Goal: Task Accomplishment & Management: Use online tool/utility

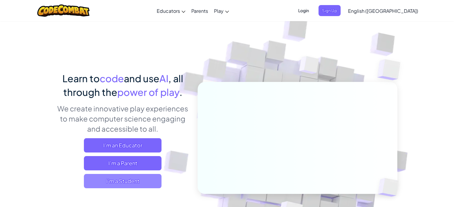
click at [141, 179] on span "I'm a Student" at bounding box center [123, 181] width 78 height 14
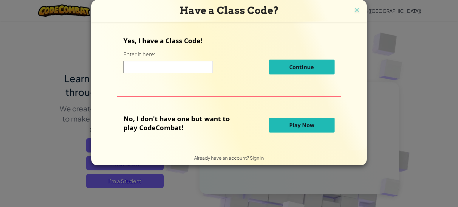
click at [297, 130] on button "Play Now" at bounding box center [302, 125] width 66 height 15
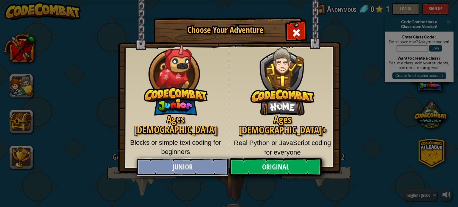
click at [202, 168] on link "Junior" at bounding box center [183, 167] width 92 height 18
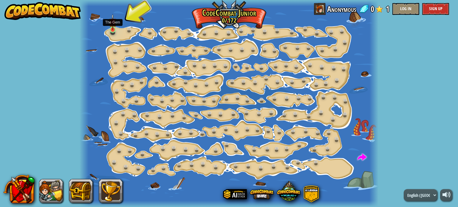
click at [113, 30] on img at bounding box center [112, 22] width 7 height 16
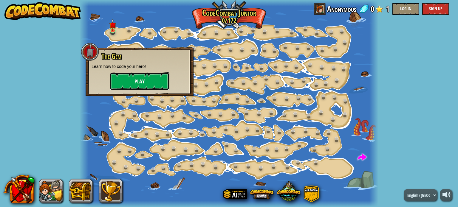
click at [138, 81] on button "Play" at bounding box center [140, 82] width 60 height 18
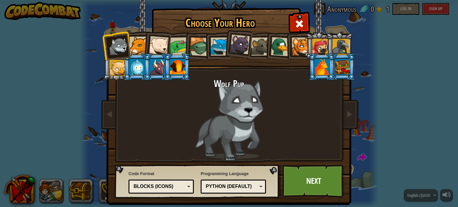
click at [144, 64] on li at bounding box center [157, 66] width 27 height 27
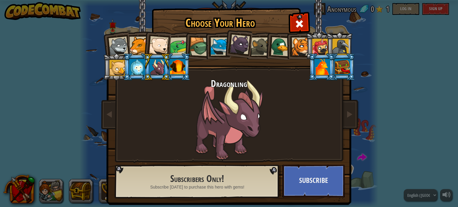
click at [130, 66] on div at bounding box center [138, 67] width 16 height 16
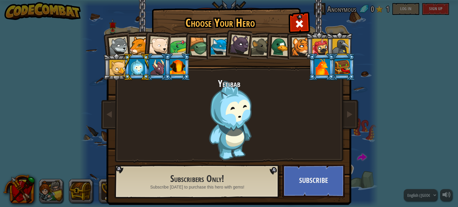
click at [116, 66] on div at bounding box center [118, 68] width 16 height 16
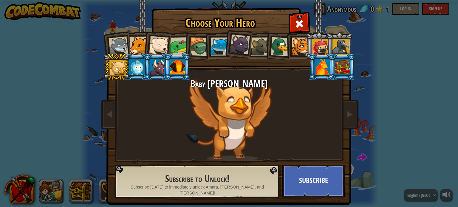
click at [205, 42] on li at bounding box center [217, 45] width 27 height 27
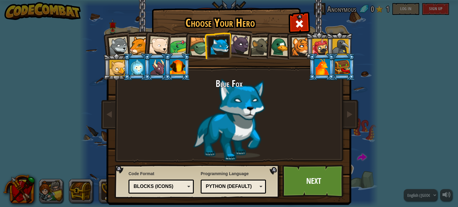
click at [274, 47] on div at bounding box center [280, 46] width 19 height 19
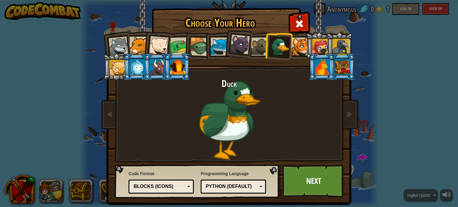
click at [170, 50] on div at bounding box center [179, 46] width 19 height 19
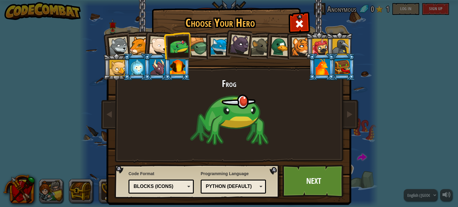
click at [259, 50] on div at bounding box center [260, 47] width 18 height 18
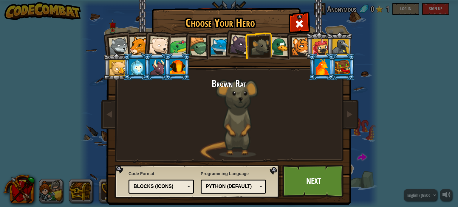
click at [176, 43] on div at bounding box center [179, 46] width 19 height 19
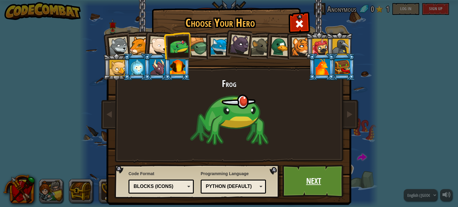
click at [319, 182] on link "Next" at bounding box center [314, 181] width 62 height 33
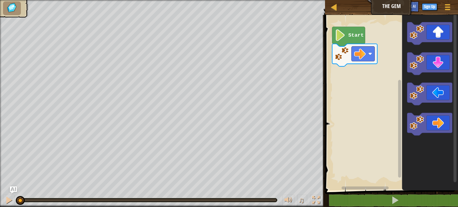
click at [347, 34] on icon "Blockly Workspace" at bounding box center [349, 37] width 33 height 20
click at [363, 60] on rect "Blockly Workspace" at bounding box center [363, 54] width 23 height 15
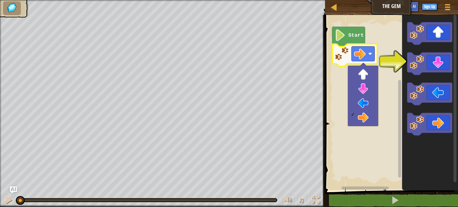
click at [387, 98] on rect "Blockly Workspace" at bounding box center [391, 101] width 135 height 179
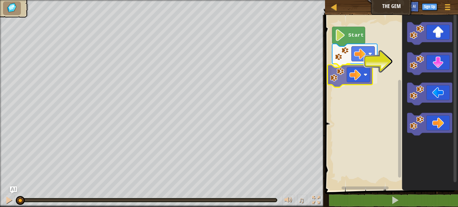
click at [345, 74] on div "Start" at bounding box center [391, 101] width 135 height 179
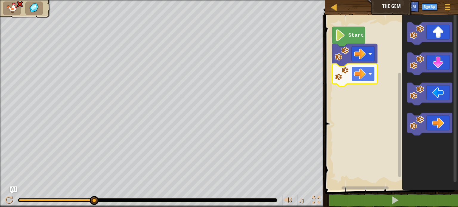
click at [373, 73] on image "Blockly Workspace" at bounding box center [371, 74] width 4 height 4
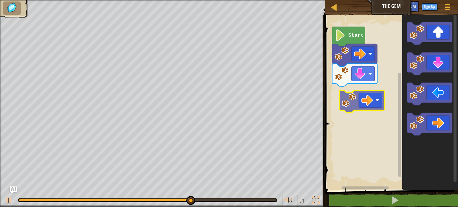
click at [357, 105] on div "Start" at bounding box center [391, 101] width 135 height 179
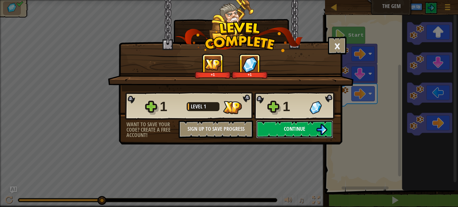
click at [298, 128] on span "Continue" at bounding box center [294, 128] width 21 height 7
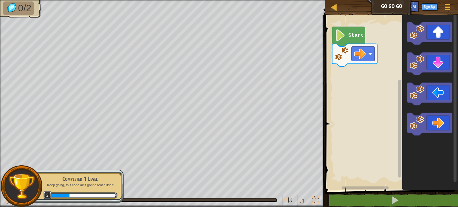
click at [347, 41] on icon "Blockly Workspace" at bounding box center [349, 37] width 33 height 20
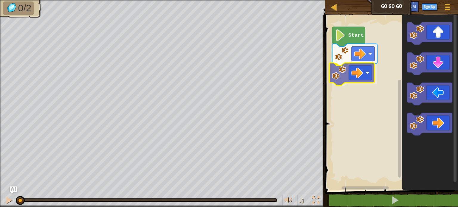
click at [353, 76] on div "Start" at bounding box center [391, 101] width 135 height 179
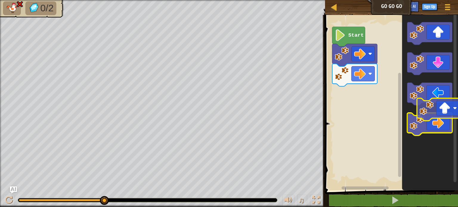
click at [436, 114] on g "Blockly Workspace" at bounding box center [430, 78] width 45 height 113
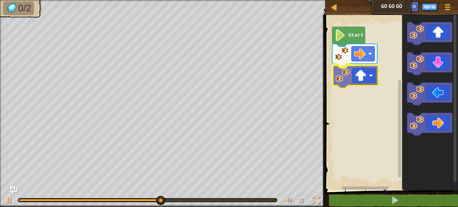
click at [355, 79] on div "Start" at bounding box center [391, 101] width 135 height 179
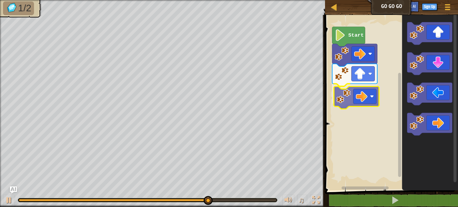
click at [357, 101] on div "Start" at bounding box center [391, 101] width 135 height 179
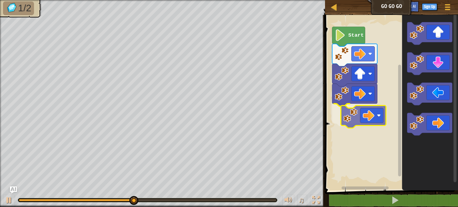
click at [374, 114] on div "Start" at bounding box center [391, 101] width 135 height 179
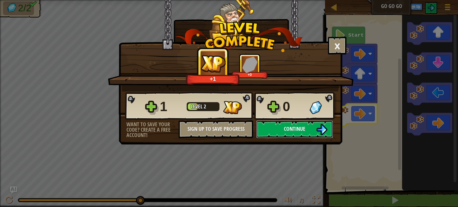
click at [290, 133] on button "Continue" at bounding box center [294, 130] width 77 height 18
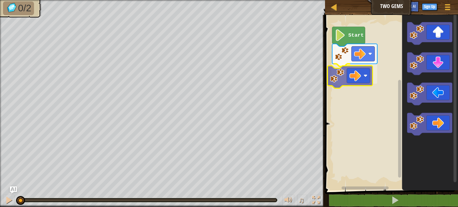
click at [352, 75] on div "Start" at bounding box center [391, 101] width 135 height 179
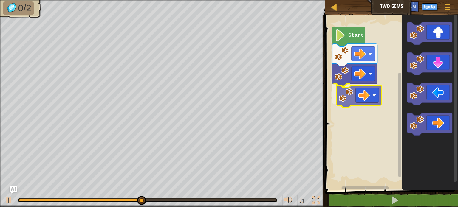
click at [367, 100] on div "Start" at bounding box center [391, 101] width 135 height 179
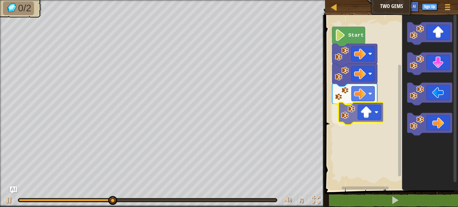
click at [363, 118] on div "Start" at bounding box center [391, 101] width 135 height 179
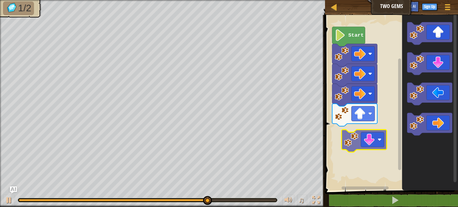
click at [374, 140] on div "Start" at bounding box center [391, 101] width 135 height 179
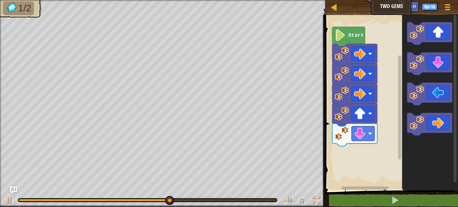
click at [358, 147] on div "Start" at bounding box center [391, 101] width 135 height 179
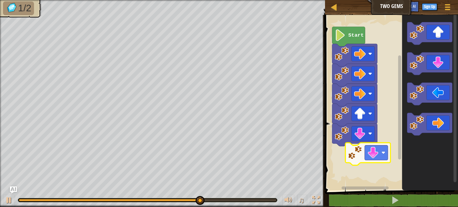
click at [360, 159] on div "Start" at bounding box center [391, 101] width 135 height 179
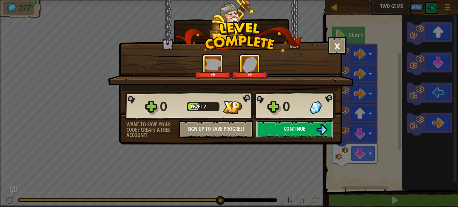
click at [290, 132] on span "Continue" at bounding box center [294, 128] width 21 height 7
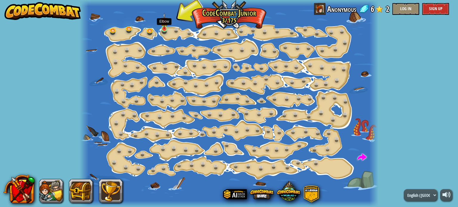
click at [162, 29] on img at bounding box center [164, 21] width 7 height 16
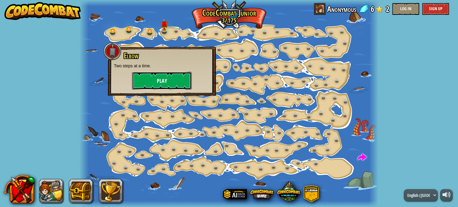
click at [177, 84] on button "Play" at bounding box center [162, 81] width 60 height 18
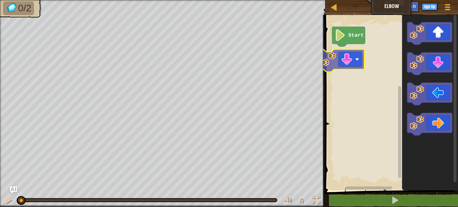
click at [340, 56] on div "Start" at bounding box center [391, 101] width 135 height 179
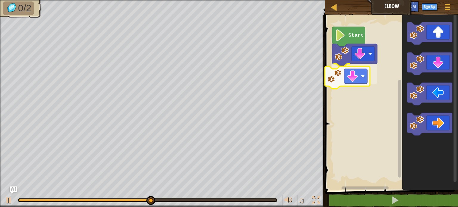
click at [354, 86] on div "Start" at bounding box center [391, 101] width 135 height 179
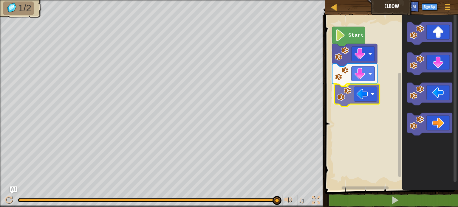
click at [353, 103] on div "Start" at bounding box center [391, 101] width 135 height 179
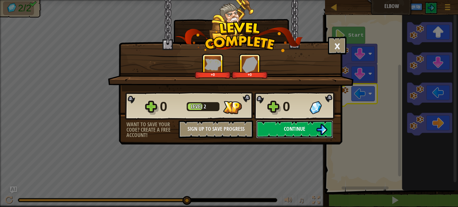
click at [285, 131] on span "Continue" at bounding box center [294, 128] width 21 height 7
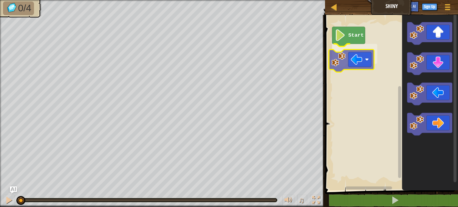
click at [339, 70] on div "Start" at bounding box center [391, 101] width 135 height 179
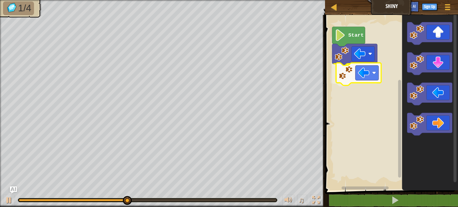
click at [351, 84] on div "Start" at bounding box center [391, 101] width 135 height 179
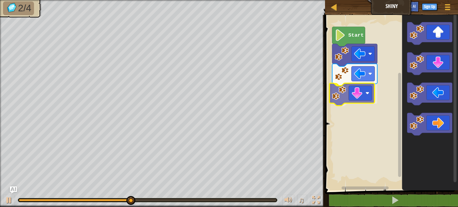
click at [341, 96] on div "Start" at bounding box center [391, 101] width 135 height 179
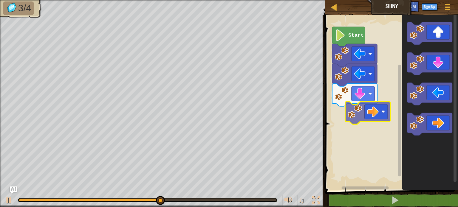
click at [361, 113] on div "Start" at bounding box center [391, 101] width 135 height 179
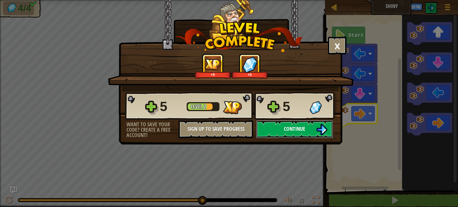
click at [310, 129] on button "Continue" at bounding box center [294, 130] width 77 height 18
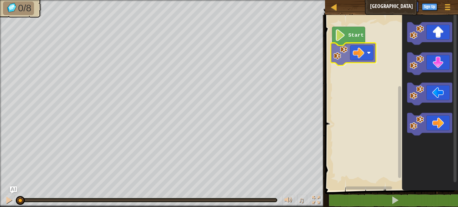
click at [359, 54] on div "Start" at bounding box center [391, 101] width 135 height 179
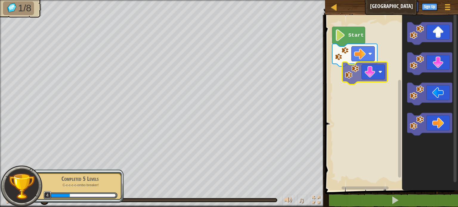
click at [356, 79] on div "Start" at bounding box center [391, 101] width 135 height 179
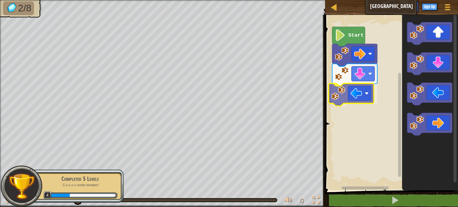
click at [352, 94] on div "Start" at bounding box center [391, 101] width 135 height 179
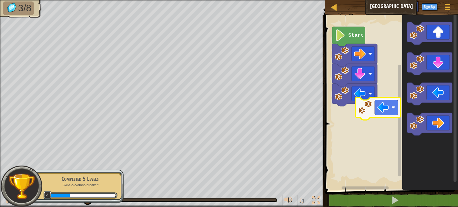
click at [364, 117] on div "Start" at bounding box center [391, 101] width 135 height 179
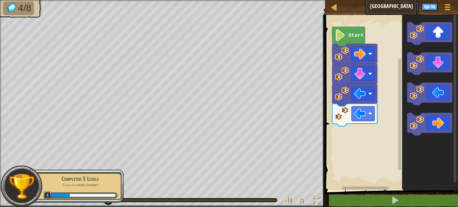
click at [346, 143] on div "Start" at bounding box center [391, 101] width 135 height 179
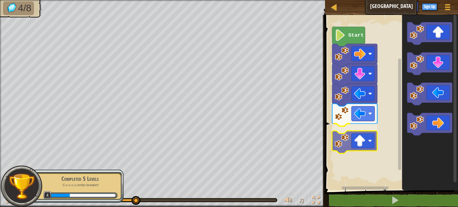
click at [344, 140] on div "Start" at bounding box center [391, 101] width 135 height 179
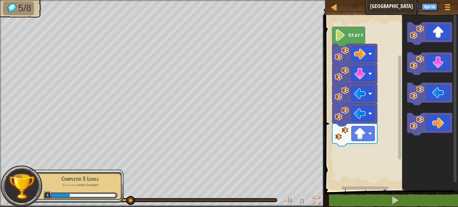
click at [359, 110] on div "Start" at bounding box center [391, 101] width 135 height 179
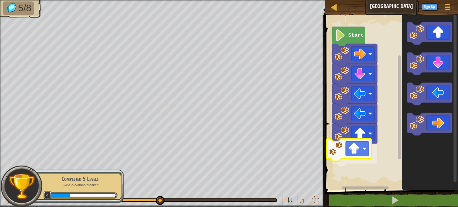
click at [345, 142] on div "Start" at bounding box center [391, 101] width 135 height 179
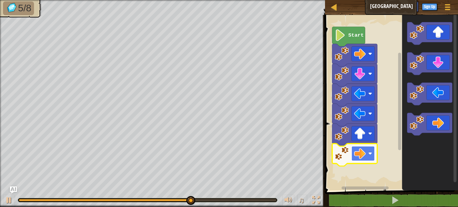
click at [375, 153] on rect "Blockly Workspace" at bounding box center [363, 154] width 23 height 15
click at [368, 156] on rect "Blockly Workspace" at bounding box center [363, 154] width 23 height 15
click at [368, 155] on rect "Blockly Workspace" at bounding box center [363, 154] width 23 height 15
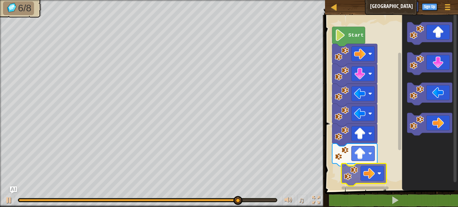
click at [356, 181] on div "Start" at bounding box center [391, 101] width 135 height 179
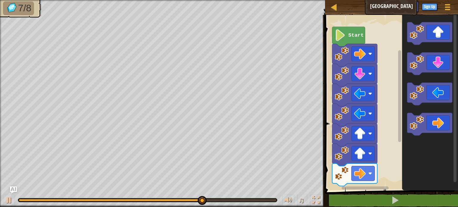
click at [368, 183] on div "Start" at bounding box center [391, 101] width 135 height 179
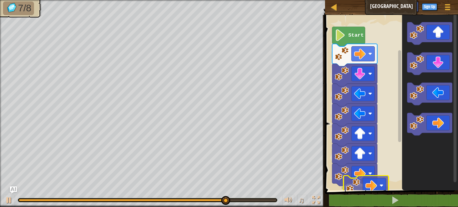
click at [351, 180] on div "Start" at bounding box center [391, 101] width 135 height 179
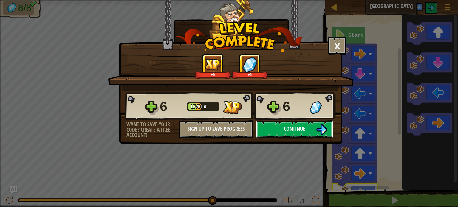
click at [309, 127] on button "Continue" at bounding box center [294, 130] width 77 height 18
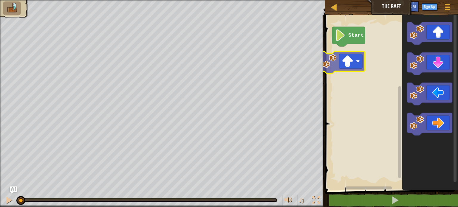
click at [336, 67] on div "Start" at bounding box center [391, 101] width 135 height 179
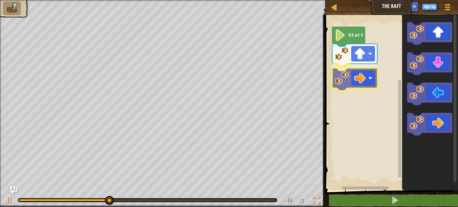
click at [350, 90] on div "Start" at bounding box center [391, 101] width 135 height 179
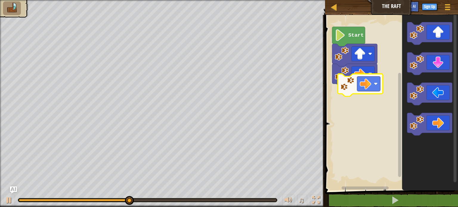
click at [355, 102] on div "Start" at bounding box center [391, 101] width 135 height 179
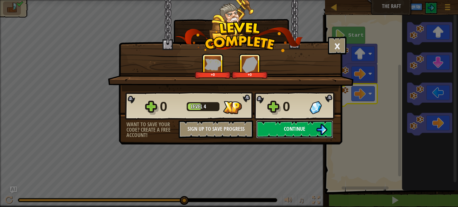
click at [291, 132] on span "Continue" at bounding box center [294, 128] width 21 height 7
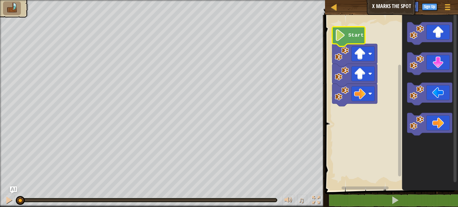
click at [359, 37] on text "Start" at bounding box center [357, 36] width 16 height 6
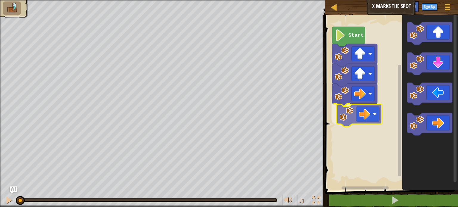
click at [370, 117] on div "Start" at bounding box center [391, 101] width 135 height 179
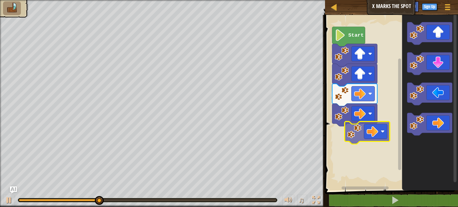
click at [351, 136] on div "Start" at bounding box center [391, 101] width 135 height 179
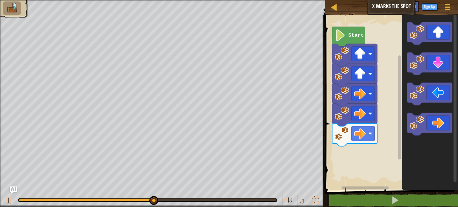
click at [373, 155] on div "Start" at bounding box center [391, 101] width 135 height 179
click at [407, 91] on icon "Blockly Workspace" at bounding box center [431, 101] width 56 height 179
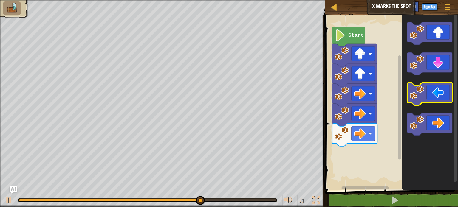
click at [419, 87] on g "Blockly Workspace" at bounding box center [430, 78] width 45 height 113
click at [415, 96] on g "Blockly Workspace" at bounding box center [430, 78] width 45 height 113
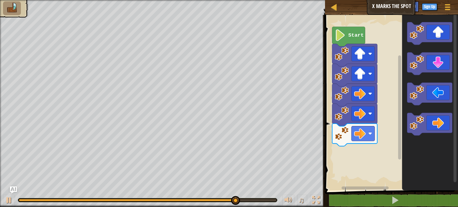
click at [408, 94] on g "Blockly Workspace" at bounding box center [430, 78] width 45 height 113
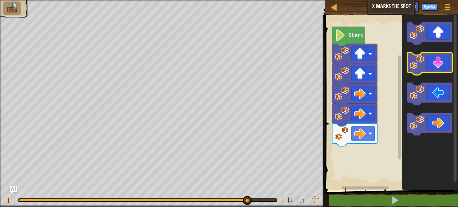
click at [416, 76] on icon "Blockly Workspace" at bounding box center [431, 101] width 56 height 179
click at [418, 67] on image "Blockly Workspace" at bounding box center [417, 62] width 14 height 14
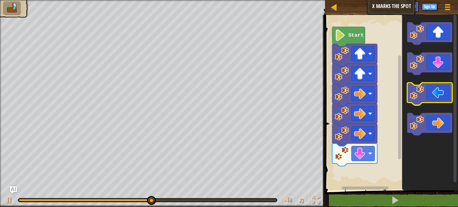
click at [408, 100] on g "Blockly Workspace" at bounding box center [430, 78] width 45 height 113
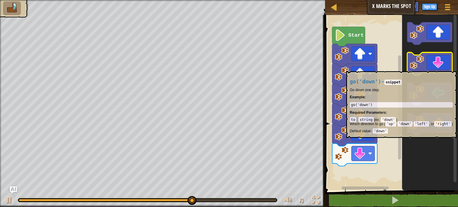
click at [416, 68] on image "Blockly Workspace" at bounding box center [417, 62] width 14 height 14
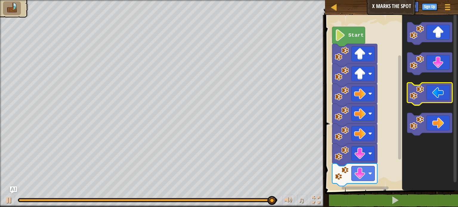
click at [430, 87] on icon "Blockly Workspace" at bounding box center [430, 94] width 45 height 23
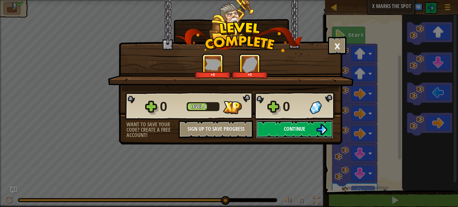
click at [307, 133] on button "Continue" at bounding box center [294, 130] width 77 height 18
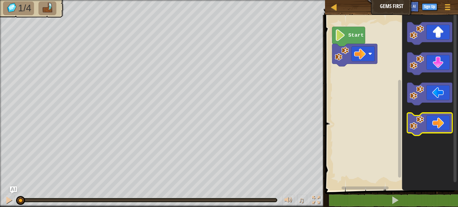
click at [426, 127] on icon "Blockly Workspace" at bounding box center [430, 124] width 45 height 23
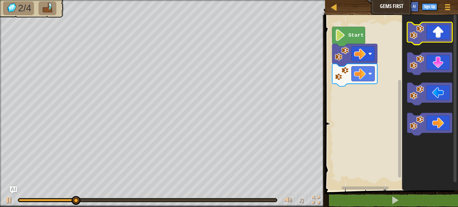
click at [427, 36] on icon "Blockly Workspace" at bounding box center [430, 33] width 45 height 23
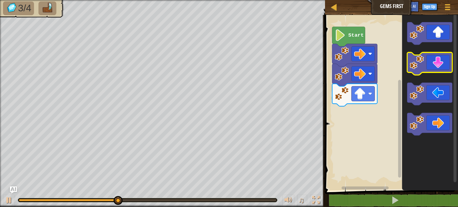
click at [432, 68] on icon "Blockly Workspace" at bounding box center [430, 64] width 45 height 23
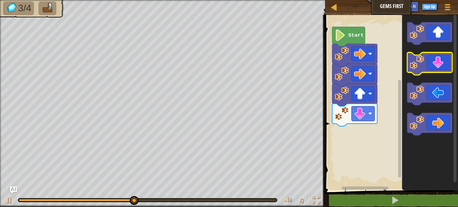
click at [432, 68] on icon "Blockly Workspace" at bounding box center [430, 64] width 45 height 23
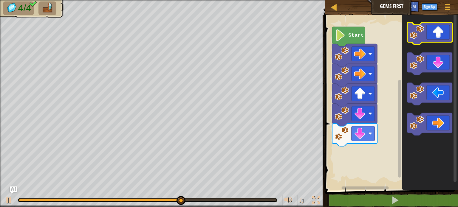
click at [425, 39] on icon "Blockly Workspace" at bounding box center [430, 33] width 45 height 23
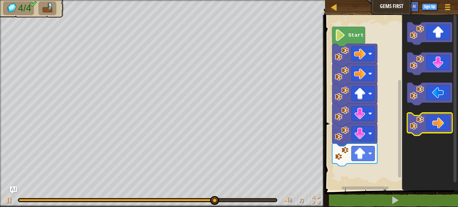
click at [427, 125] on icon "Blockly Workspace" at bounding box center [430, 124] width 45 height 23
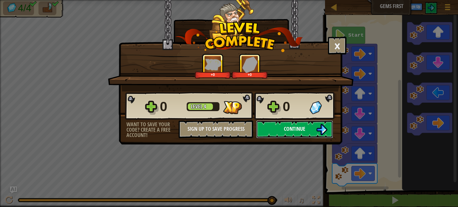
click at [307, 130] on button "Continue" at bounding box center [294, 130] width 77 height 18
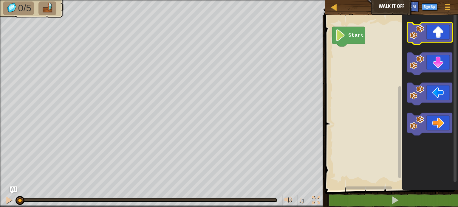
click at [426, 34] on icon "Blockly Workspace" at bounding box center [430, 33] width 45 height 23
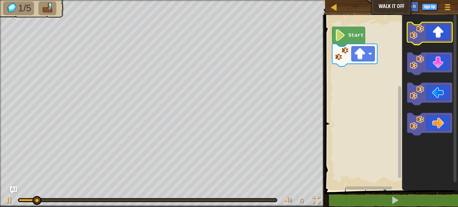
click at [426, 34] on icon "Blockly Workspace" at bounding box center [430, 33] width 45 height 23
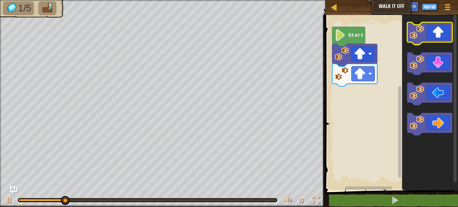
click at [426, 34] on icon "Blockly Workspace" at bounding box center [430, 33] width 45 height 23
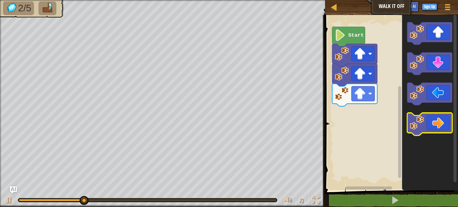
click at [428, 130] on icon "Blockly Workspace" at bounding box center [430, 124] width 45 height 23
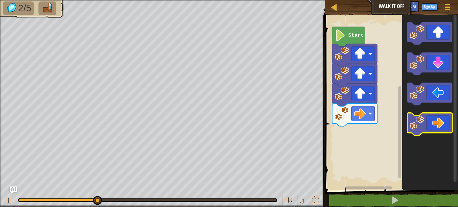
click at [428, 130] on icon "Blockly Workspace" at bounding box center [430, 124] width 45 height 23
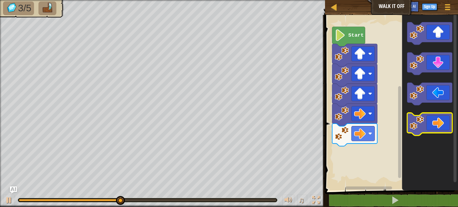
click at [428, 130] on icon "Blockly Workspace" at bounding box center [430, 124] width 45 height 23
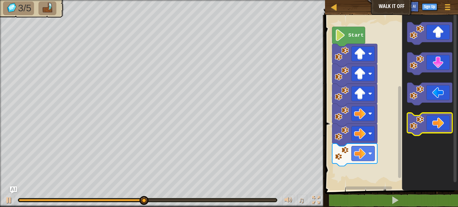
click at [428, 130] on icon "Blockly Workspace" at bounding box center [430, 124] width 45 height 23
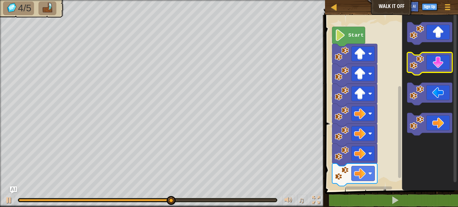
click at [425, 68] on icon "Blockly Workspace" at bounding box center [430, 64] width 45 height 23
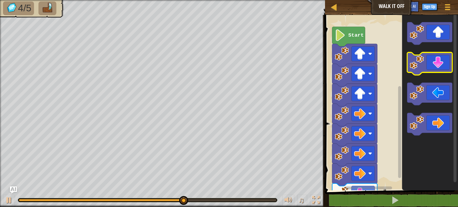
click at [425, 68] on icon "Blockly Workspace" at bounding box center [430, 64] width 45 height 23
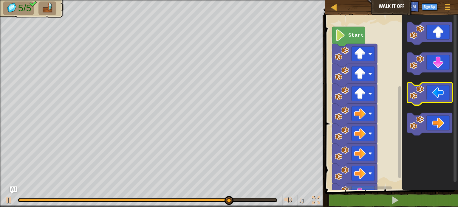
click at [429, 101] on icon "Blockly Workspace" at bounding box center [430, 94] width 45 height 23
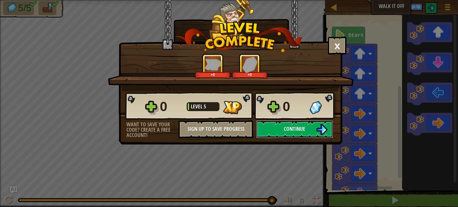
click at [292, 127] on span "Continue" at bounding box center [294, 128] width 21 height 7
